Goal: Information Seeking & Learning: Learn about a topic

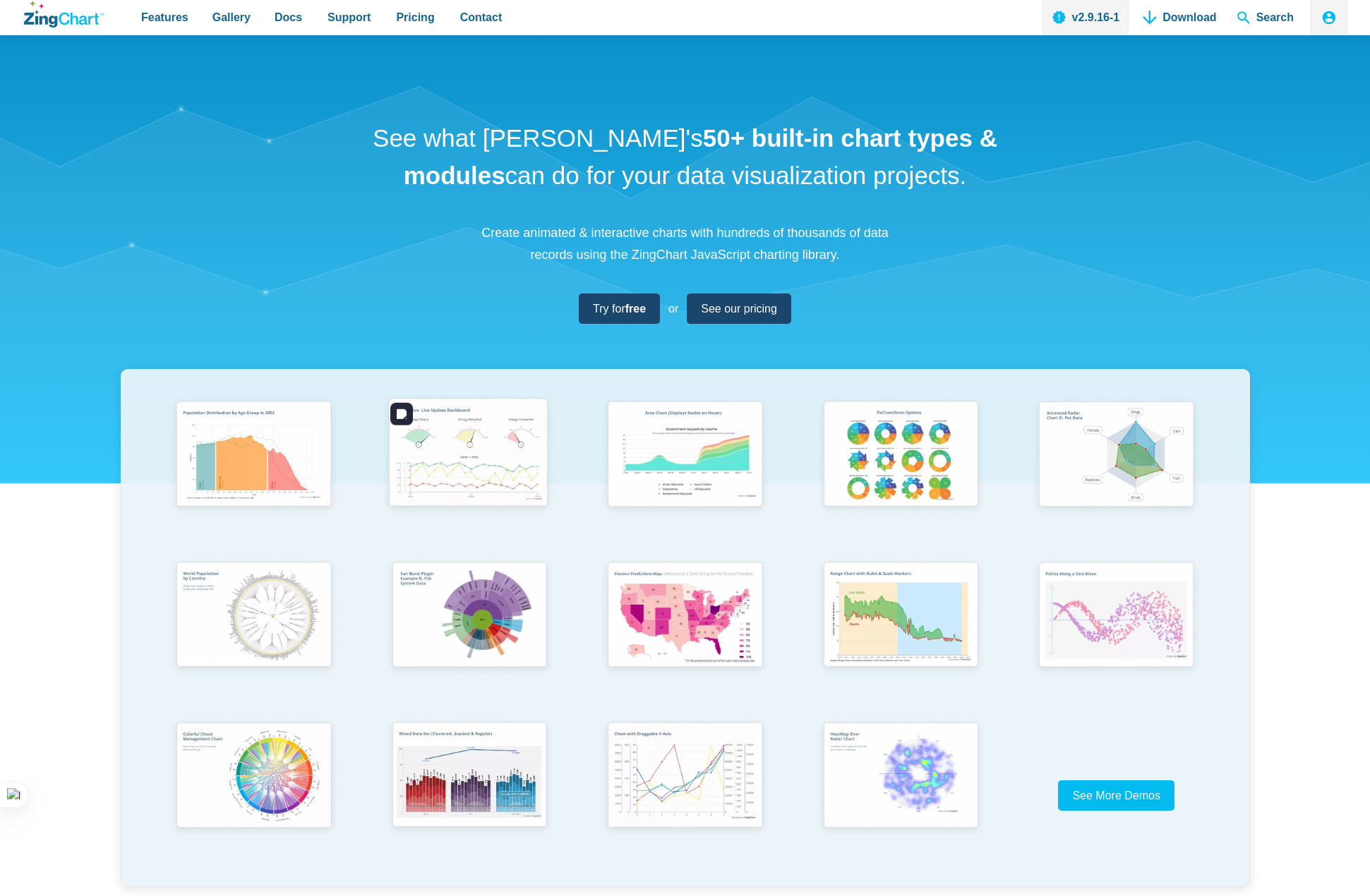
click at [479, 429] on img "App Content" at bounding box center [468, 455] width 177 height 127
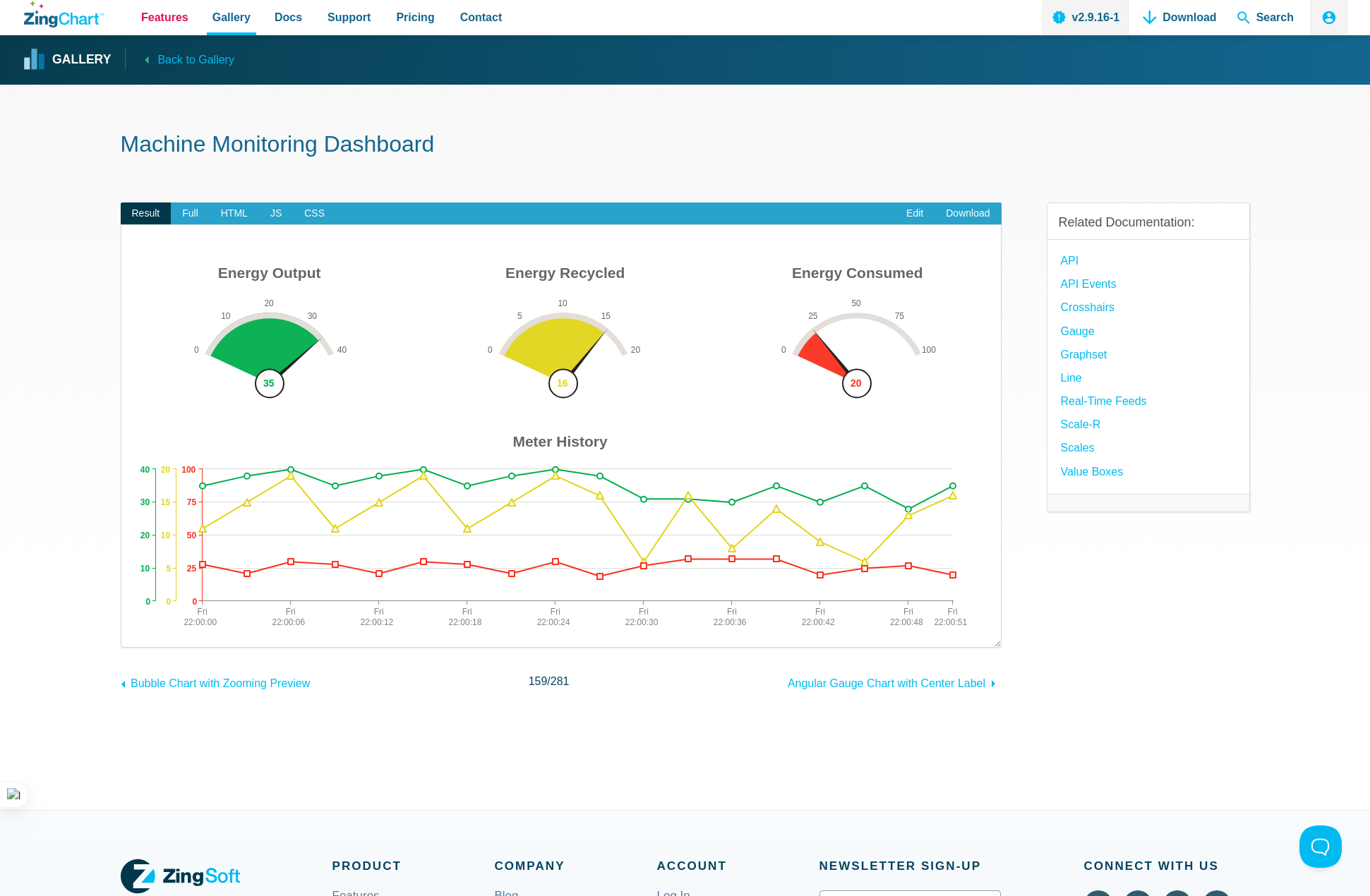
click at [159, 21] on span "Features" at bounding box center [164, 17] width 47 height 19
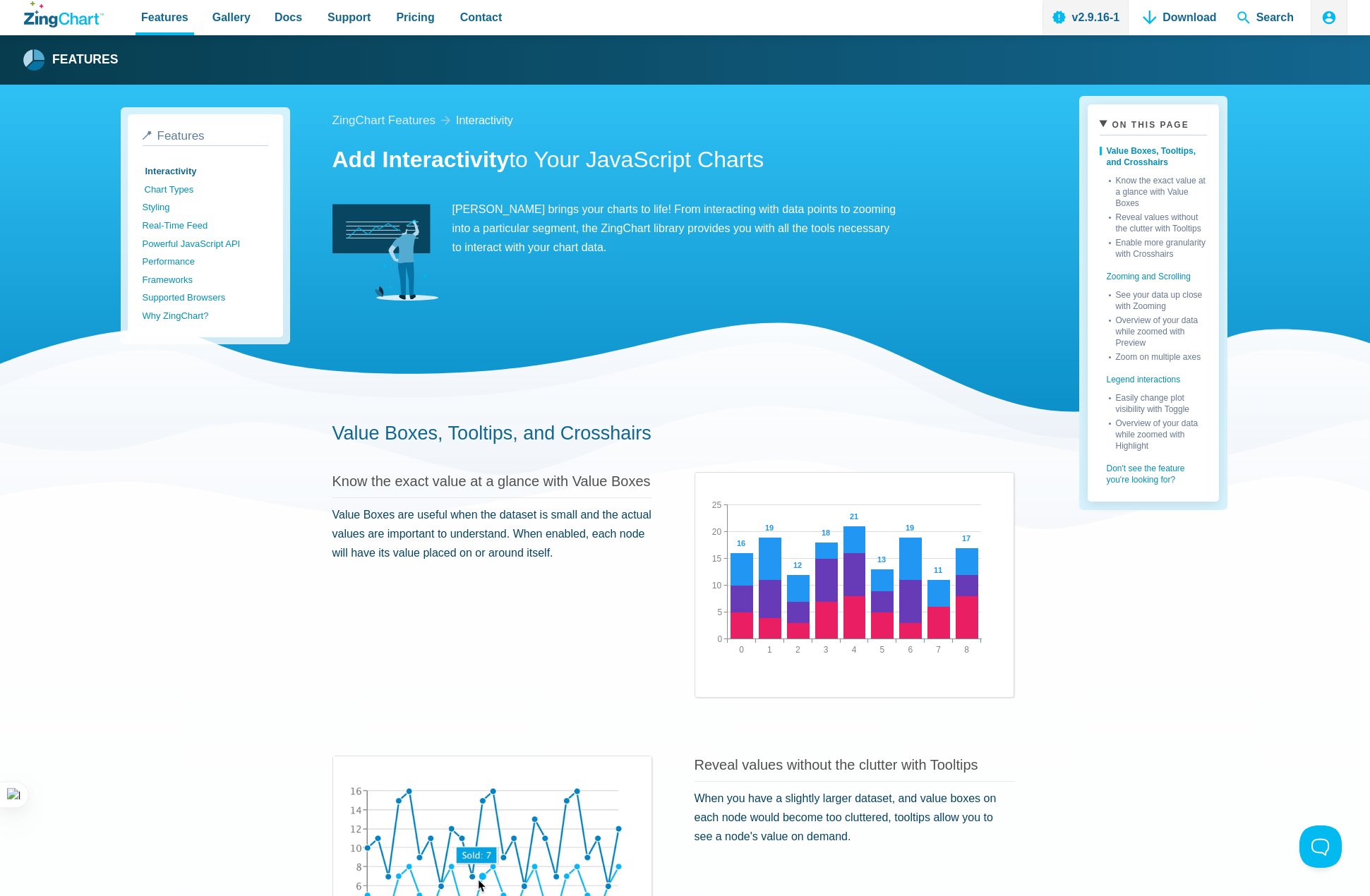
click at [185, 187] on link "Chart Types" at bounding box center [207, 190] width 125 height 18
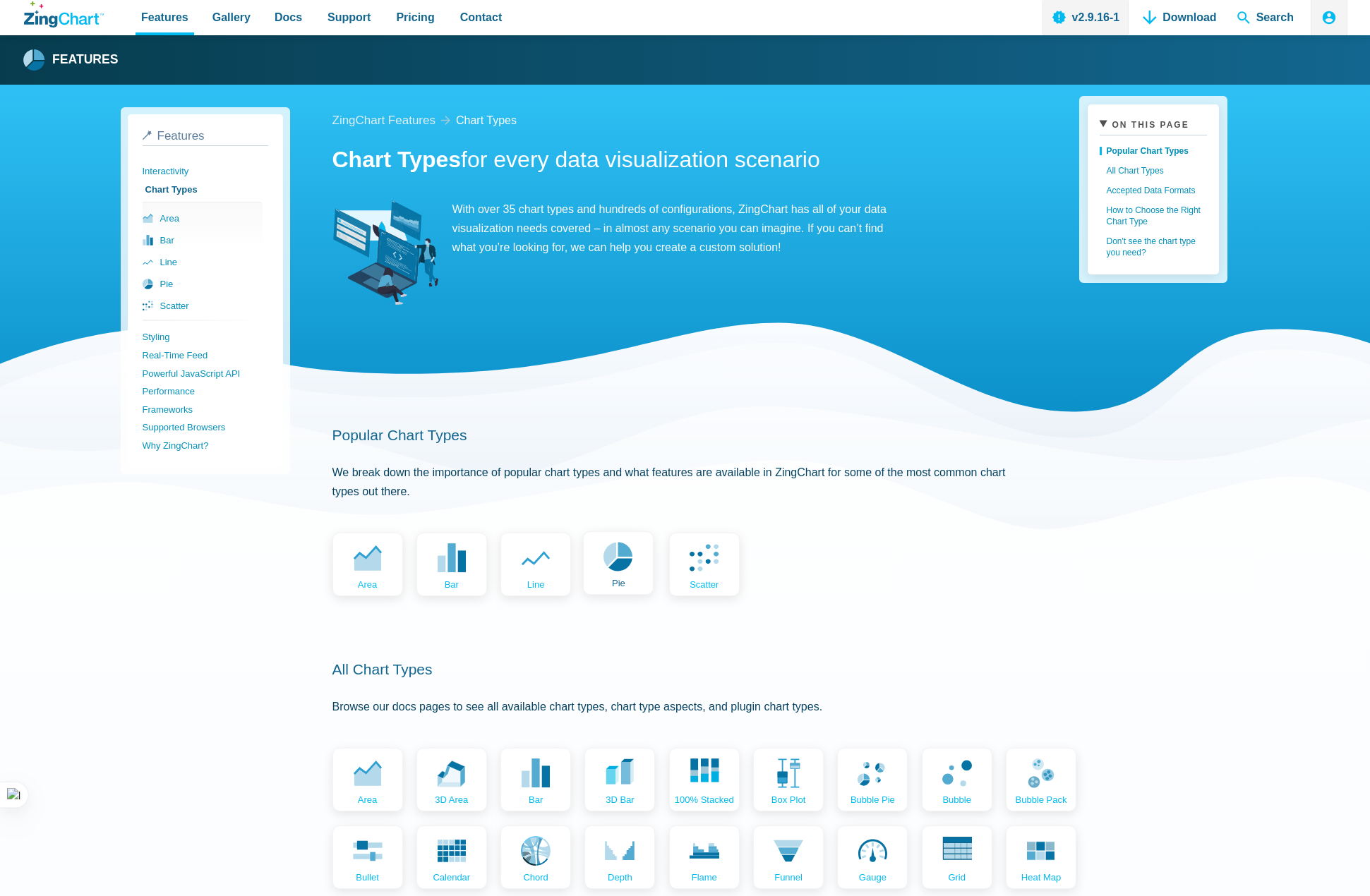
click at [624, 571] on icon "App Content" at bounding box center [618, 557] width 30 height 30
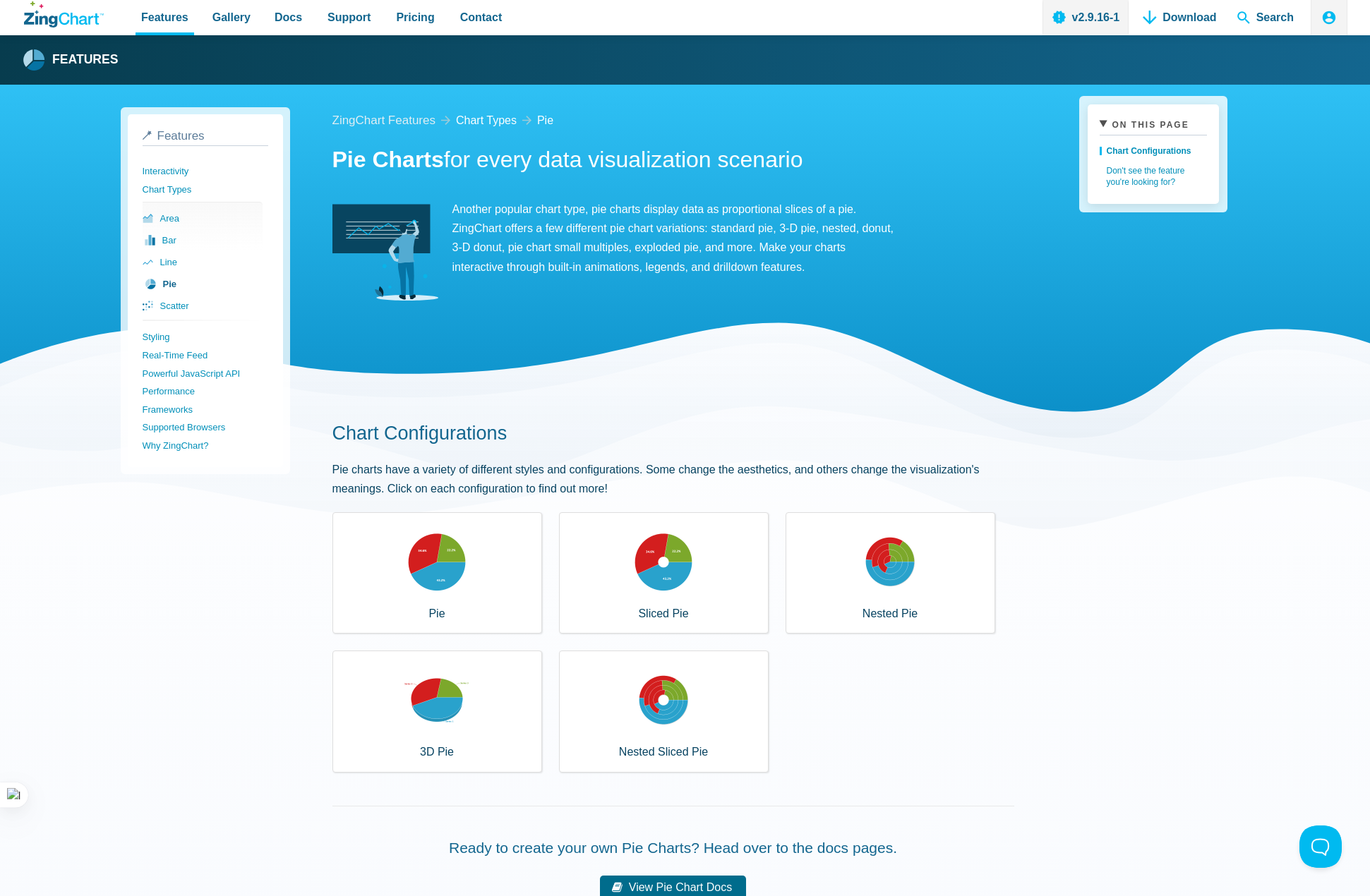
click at [163, 238] on link "bar" at bounding box center [204, 240] width 120 height 22
